Goal: Task Accomplishment & Management: Manage account settings

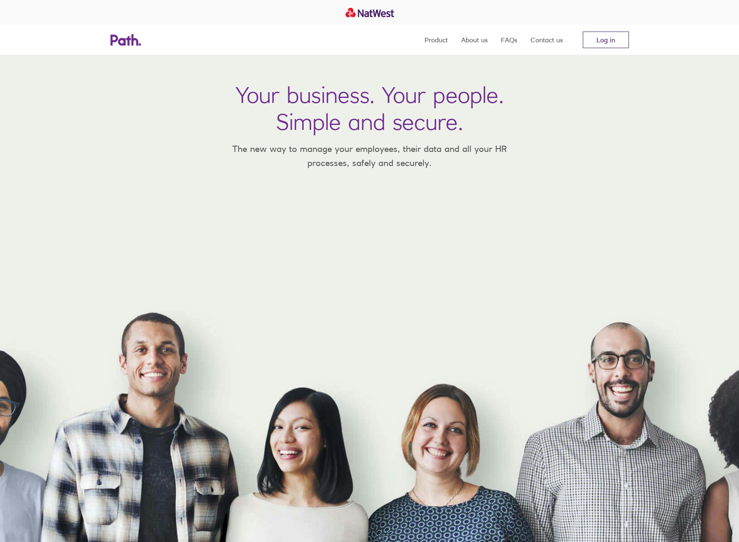
click at [600, 39] on link "Log in" at bounding box center [606, 40] width 46 height 17
click at [599, 40] on link "Log in" at bounding box center [606, 40] width 46 height 17
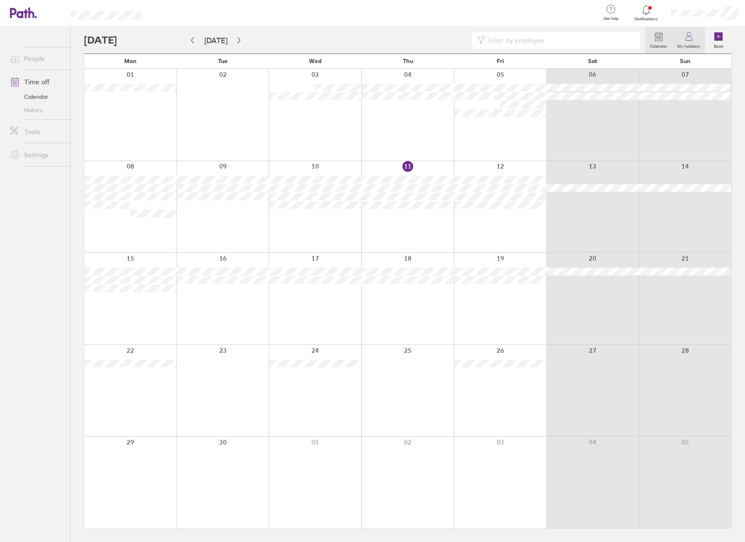
click at [694, 37] on icon at bounding box center [689, 37] width 10 height 10
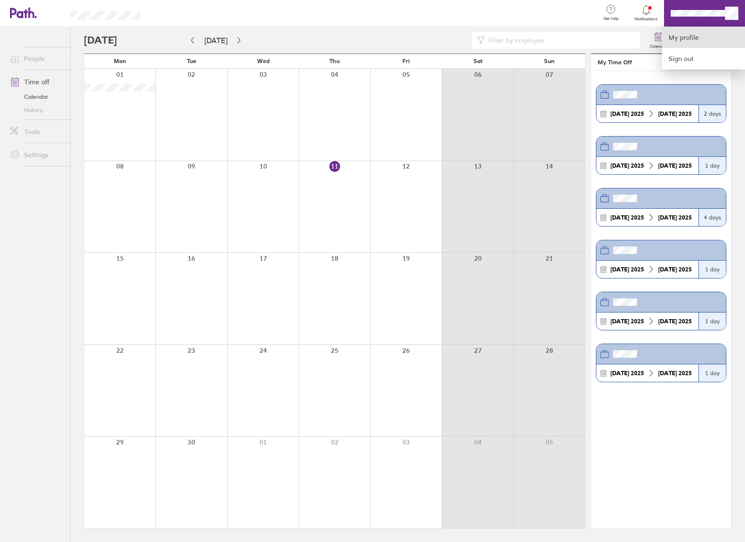
click at [700, 34] on link "My profile" at bounding box center [703, 37] width 83 height 21
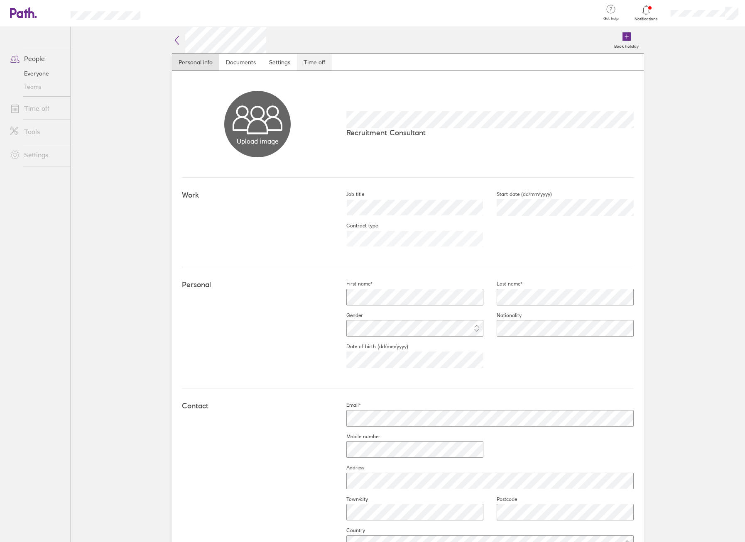
click at [320, 61] on link "Time off" at bounding box center [314, 62] width 35 height 17
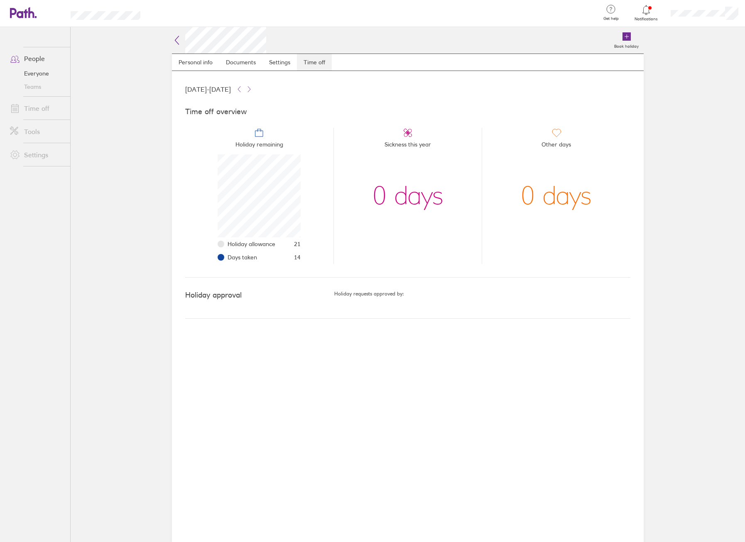
scroll to position [83, 83]
click at [206, 67] on link "Personal info" at bounding box center [195, 62] width 47 height 17
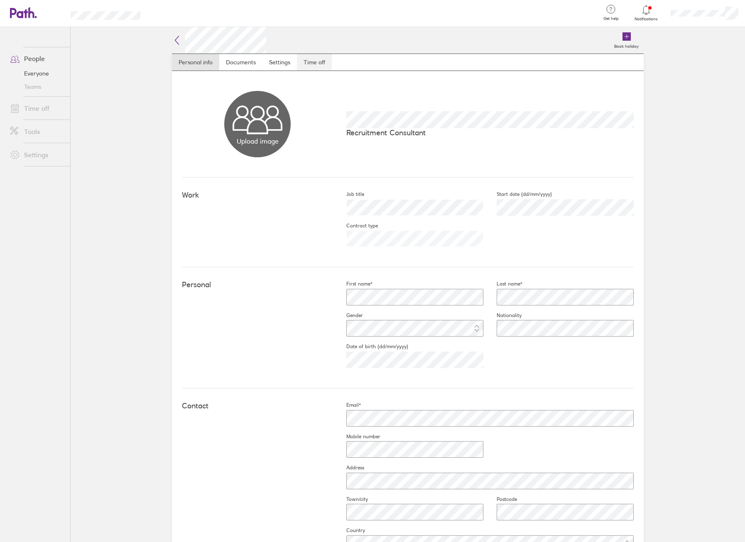
click at [302, 62] on link "Time off" at bounding box center [314, 62] width 35 height 17
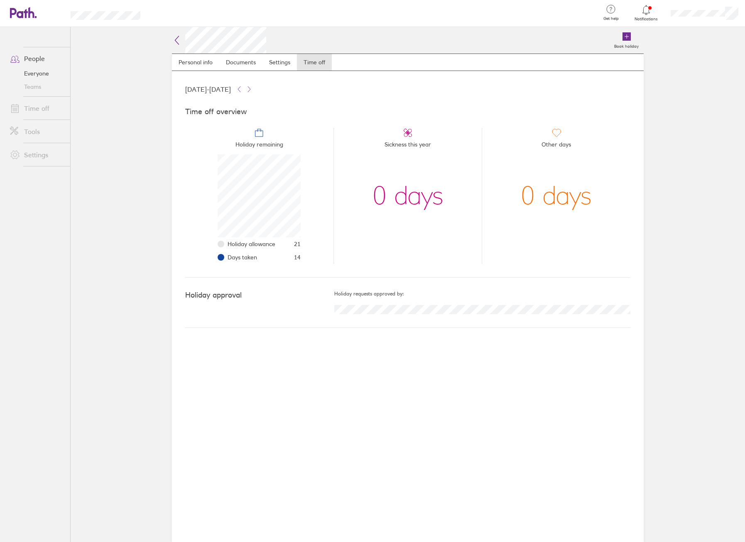
scroll to position [83, 83]
